Goal: Communication & Community: Answer question/provide support

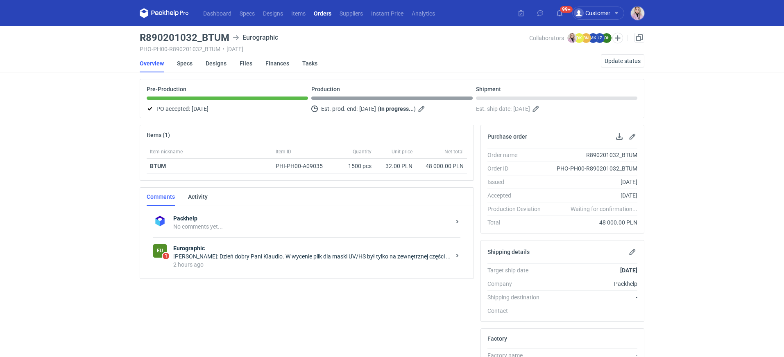
click at [255, 246] on strong "Eurographic" at bounding box center [311, 248] width 277 height 8
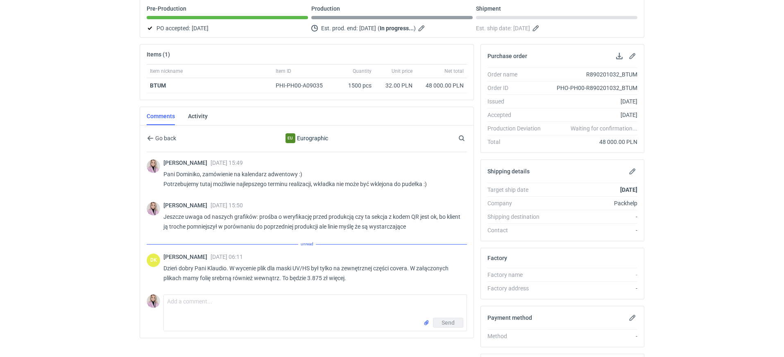
scroll to position [90, 0]
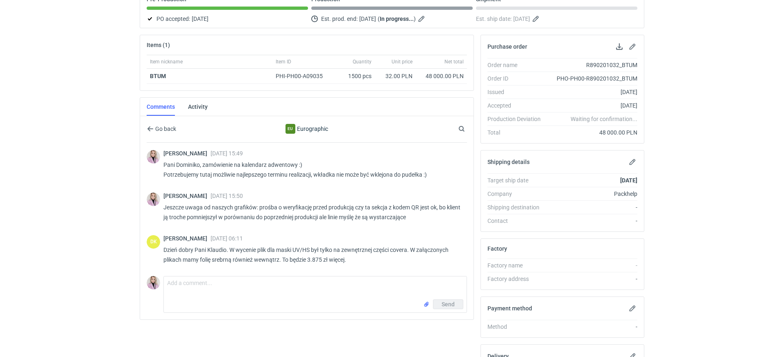
click at [183, 301] on div "Send" at bounding box center [315, 306] width 303 height 13
click at [211, 285] on textarea "Comment message" at bounding box center [315, 288] width 303 height 23
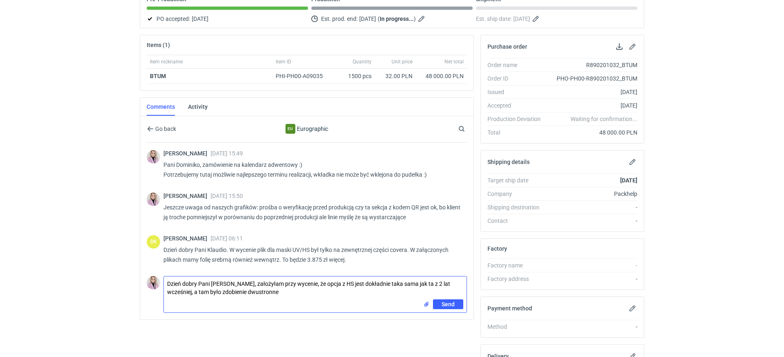
type textarea "Dzień dobry Pani Dominiko, założyłam przy wycenie, że opcja z HS jest dokładnie…"
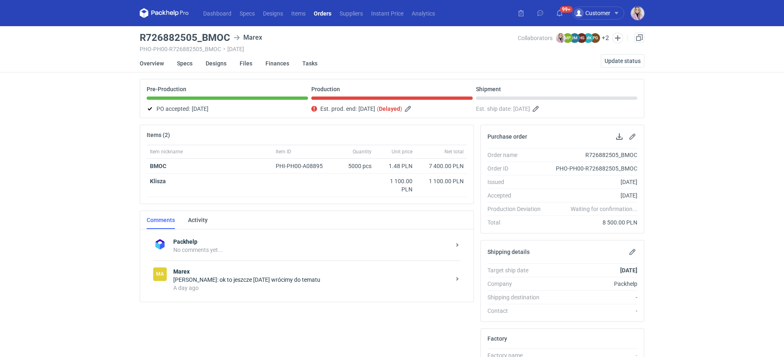
click at [253, 276] on div "Klaudia Wiśniewska: ok to jeszcze jutro wrócimy do tematu" at bounding box center [311, 280] width 277 height 8
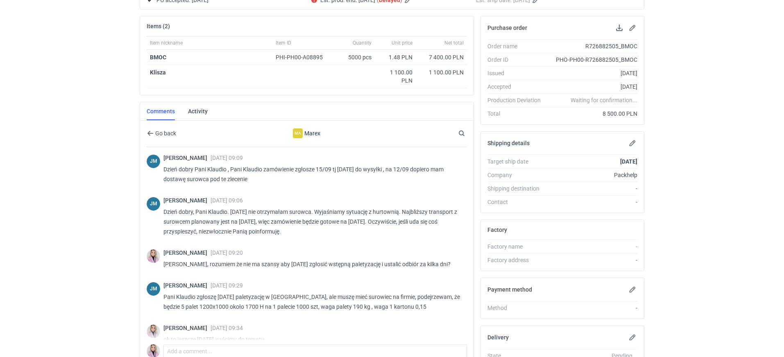
scroll to position [11, 0]
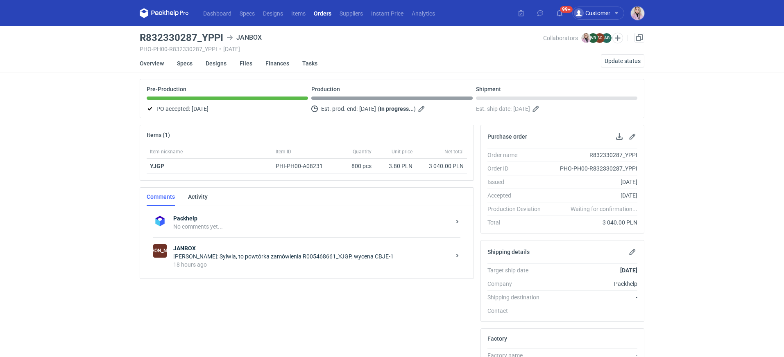
click at [203, 34] on h3 "R832330287_YPPI" at bounding box center [182, 38] width 84 height 10
drag, startPoint x: 203, startPoint y: 34, endPoint x: 221, endPoint y: 37, distance: 18.6
click at [221, 37] on h3 "R832330287_YPPI" at bounding box center [182, 38] width 84 height 10
copy h3 "YPPI"
